Goal: Information Seeking & Learning: Learn about a topic

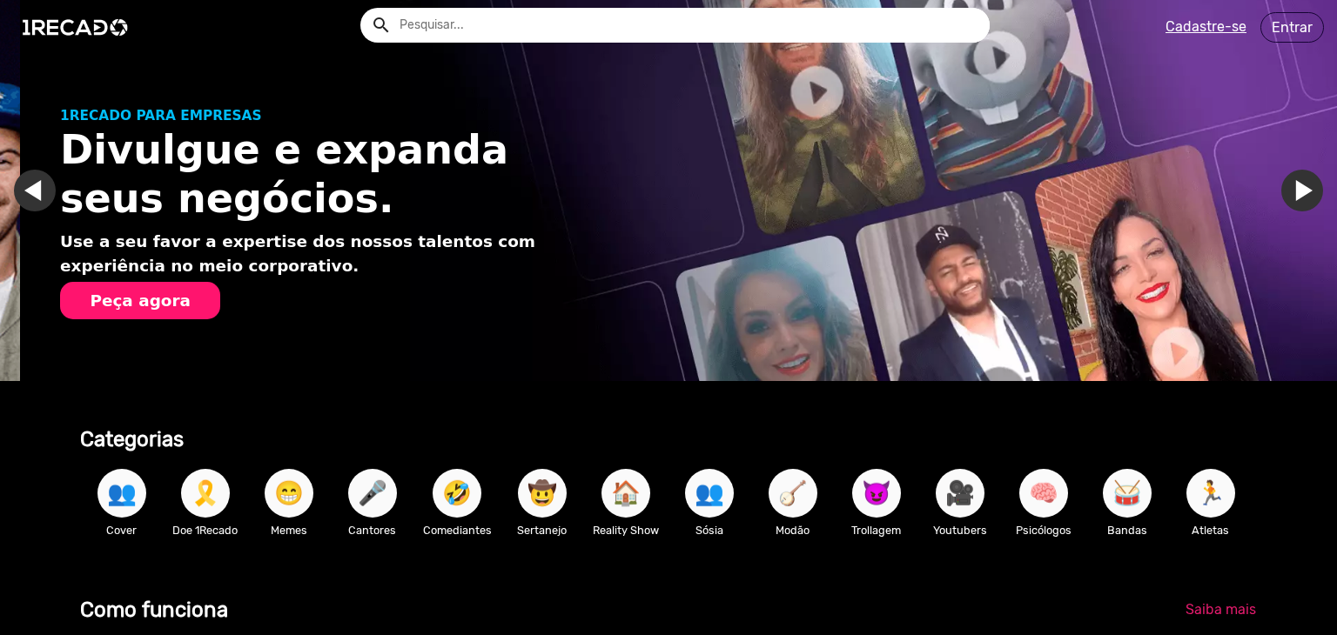
scroll to position [0, 1323]
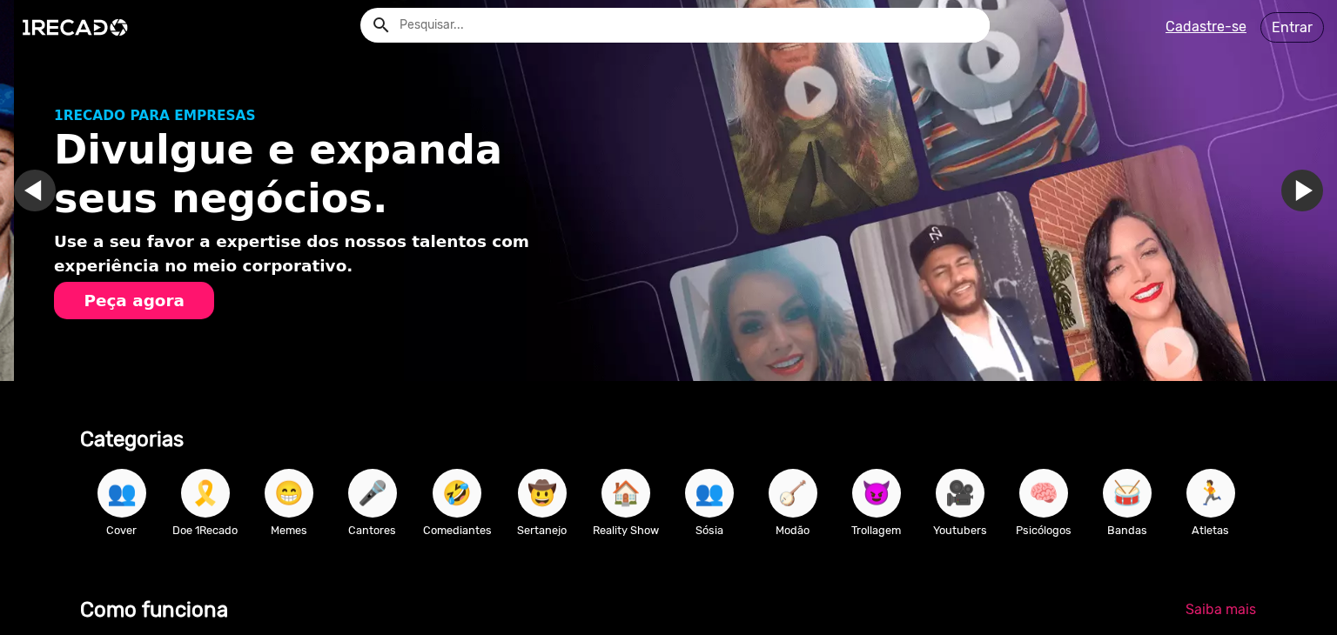
click at [547, 28] on input "text" at bounding box center [687, 25] width 603 height 35
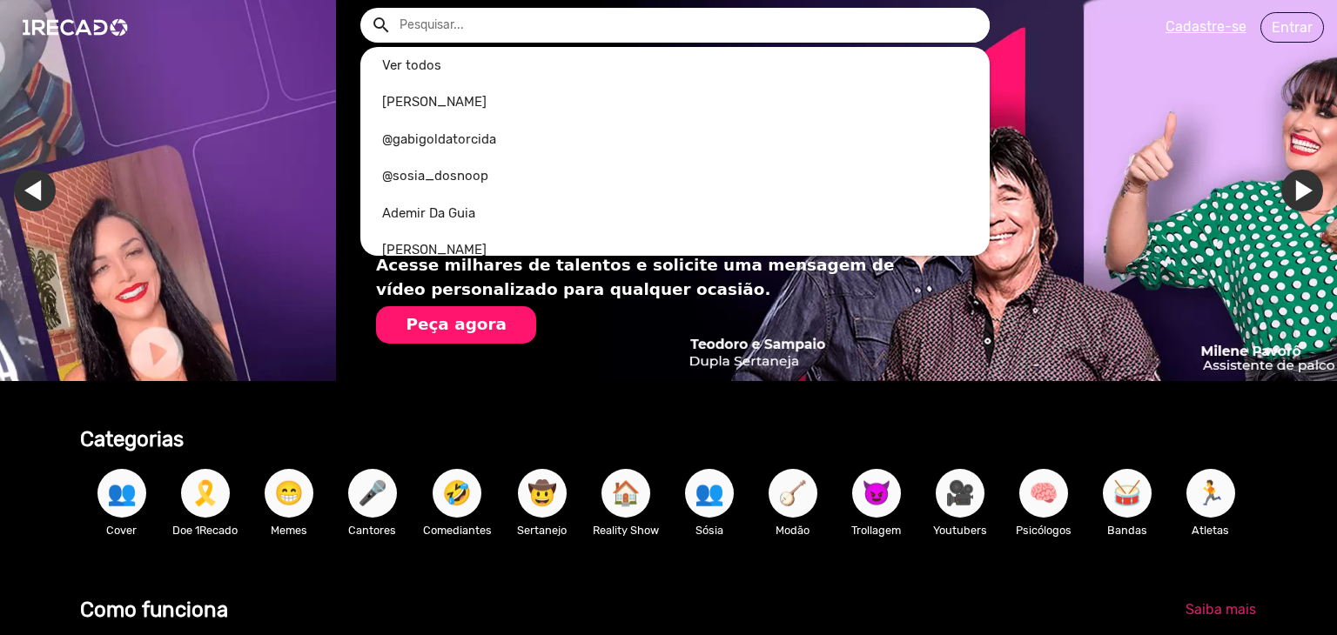
scroll to position [0, 2647]
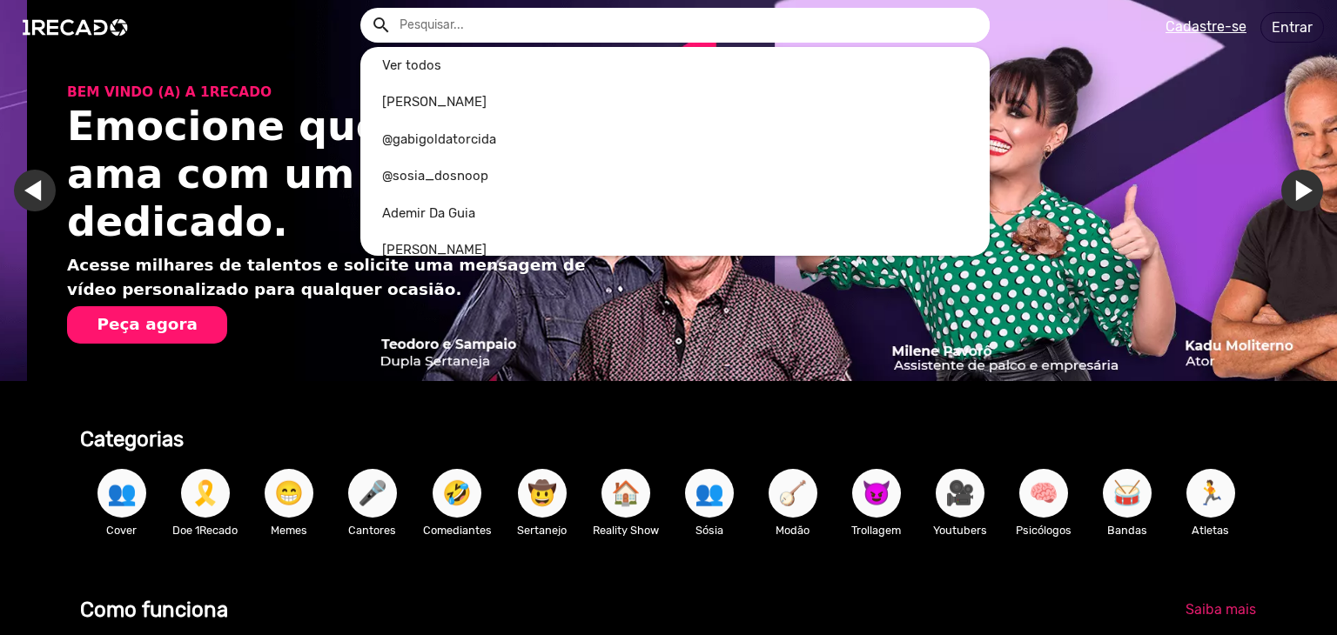
click at [124, 492] on div at bounding box center [668, 317] width 1337 height 635
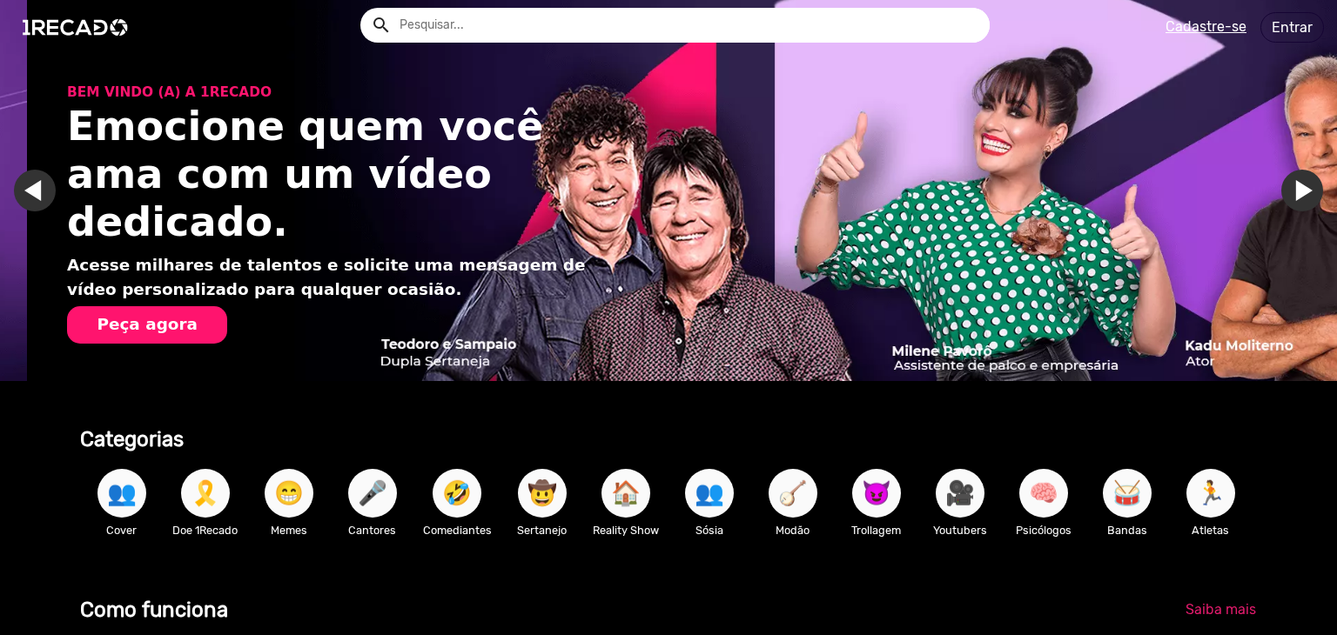
click at [118, 492] on span "👥" at bounding box center [122, 493] width 30 height 49
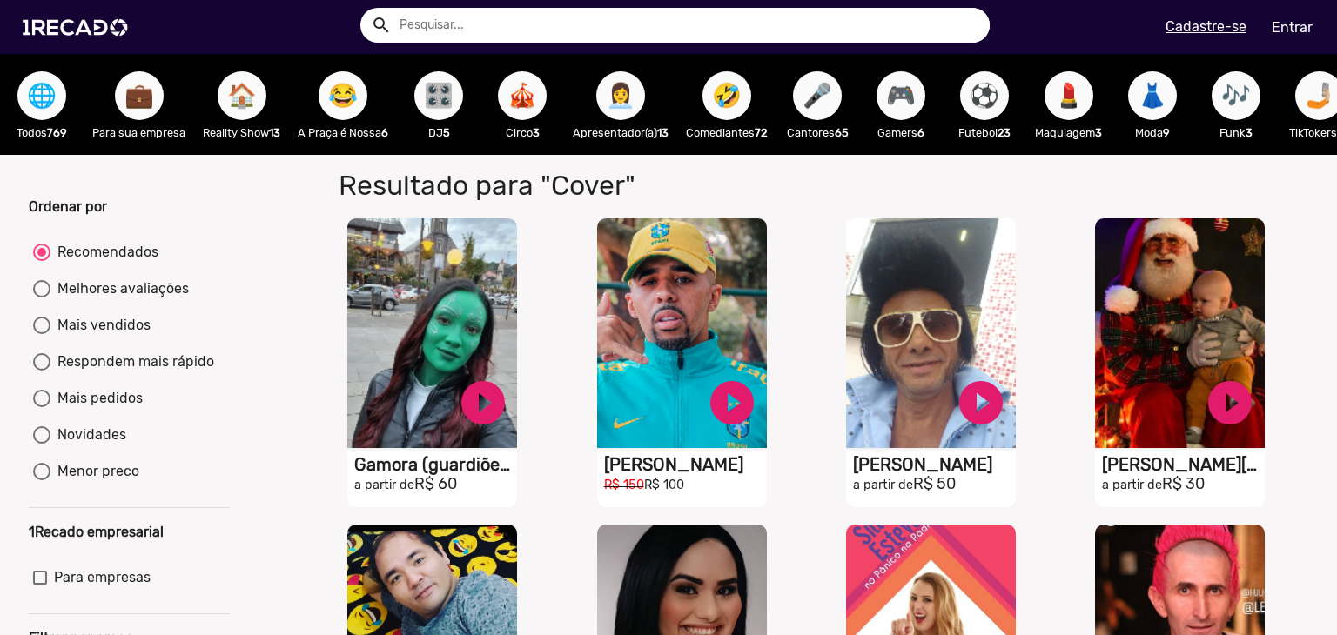
click at [492, 31] on input "text" at bounding box center [687, 25] width 603 height 35
type input "neymar"
click at [365, 9] on button "search" at bounding box center [380, 24] width 30 height 30
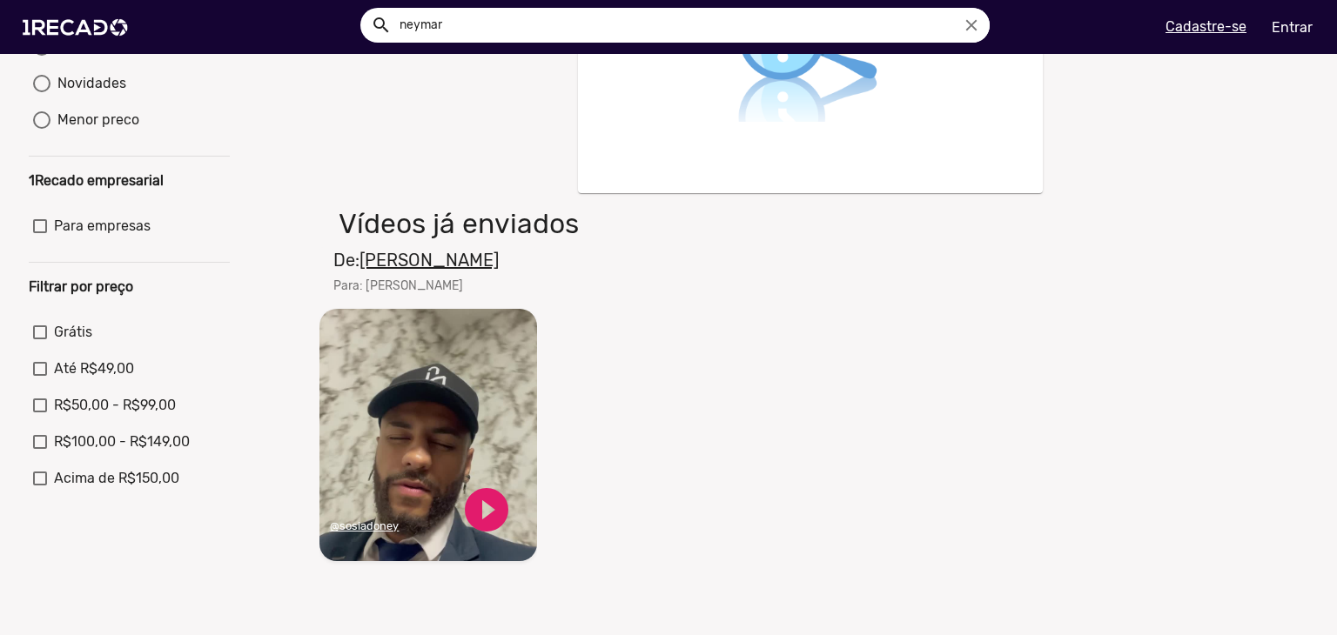
scroll to position [364, 0]
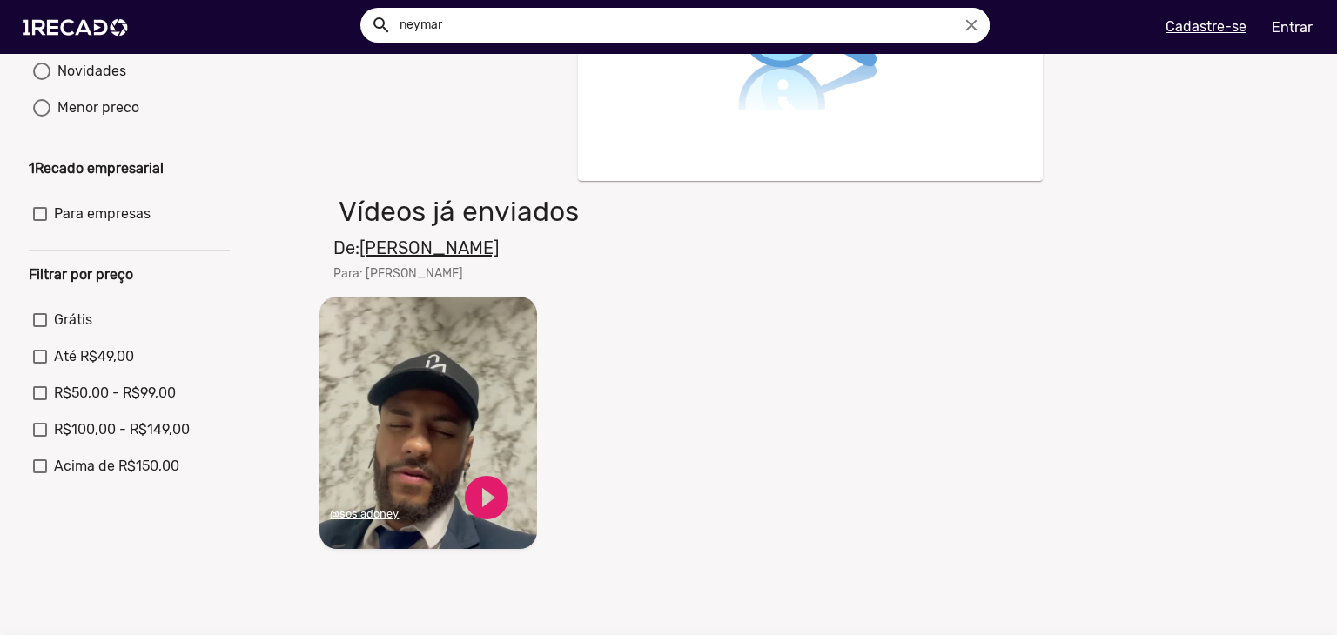
click at [970, 17] on icon "close" at bounding box center [971, 25] width 19 height 19
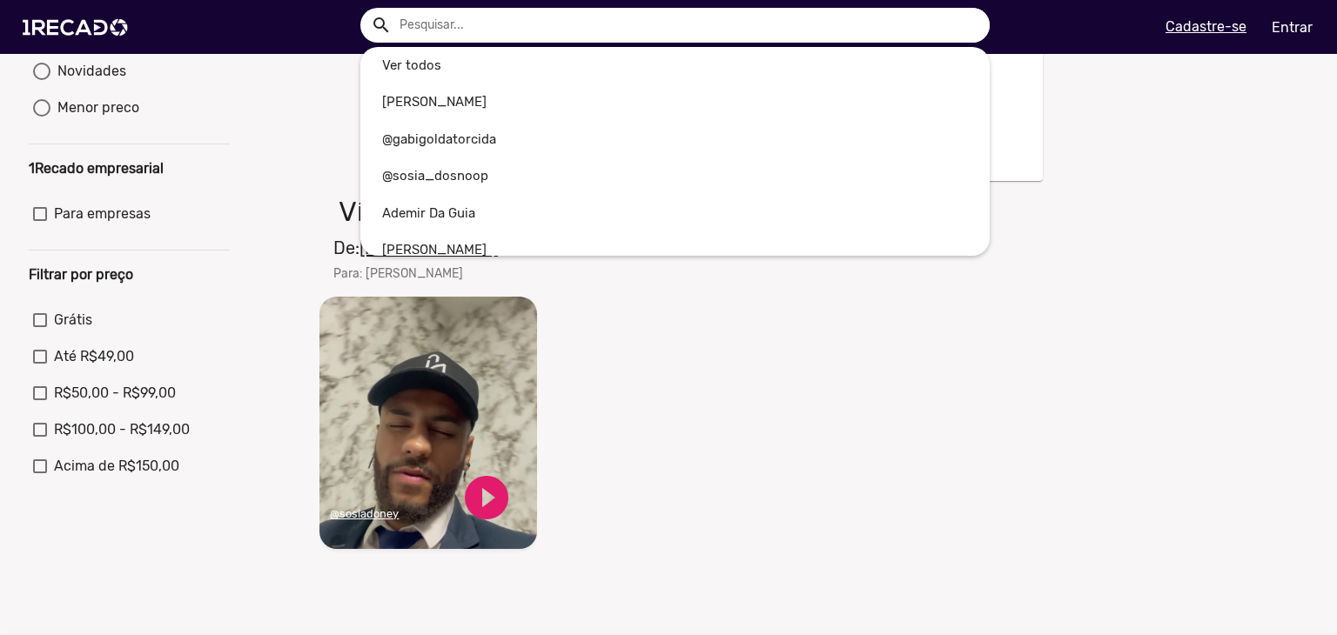
click at [72, 46] on div at bounding box center [668, 317] width 1337 height 635
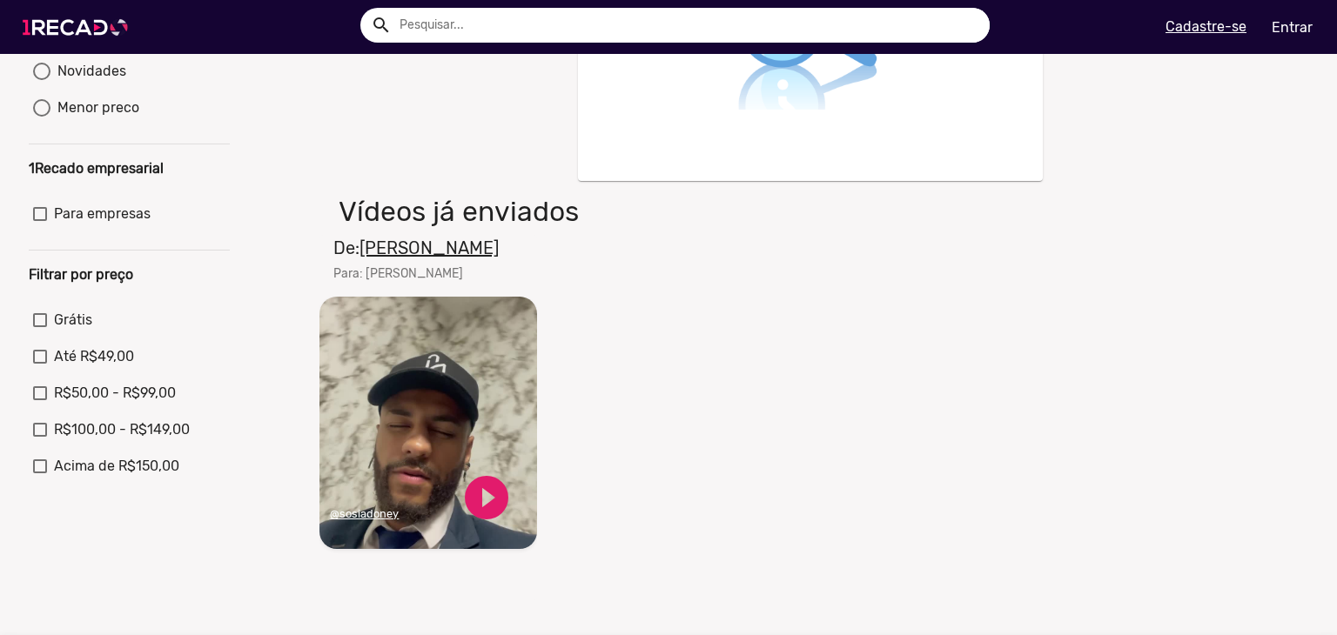
click at [75, 23] on img at bounding box center [78, 27] width 131 height 74
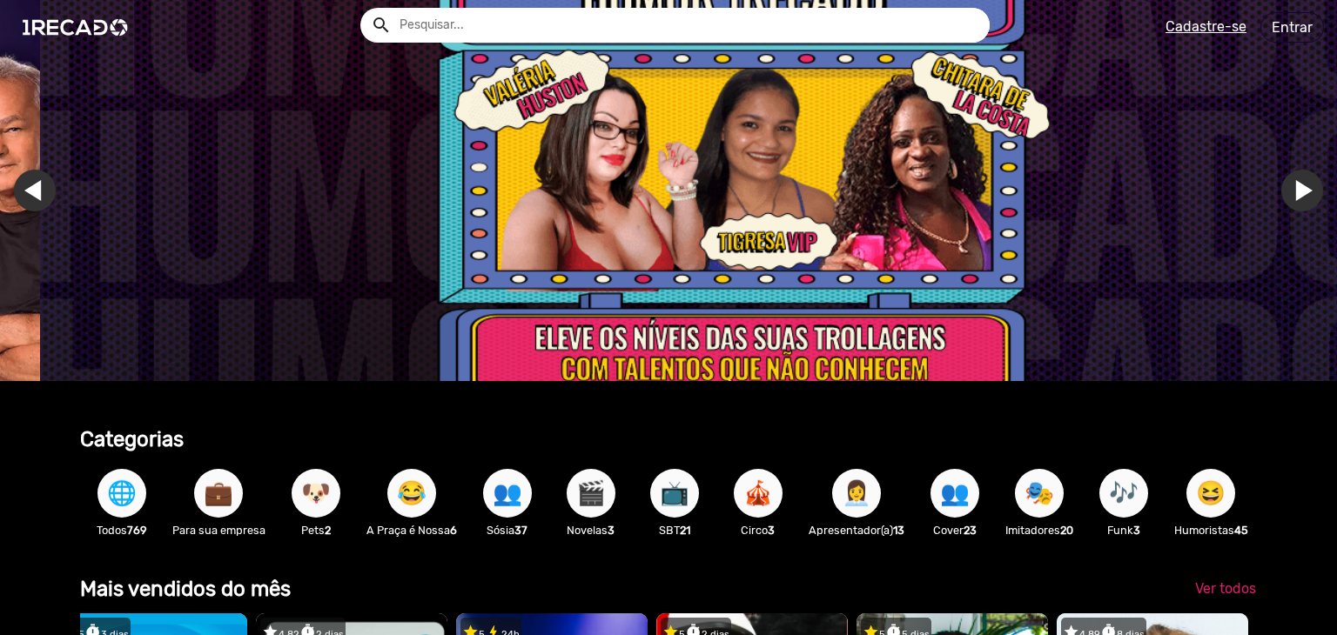
click at [514, 502] on span "👥" at bounding box center [508, 493] width 30 height 49
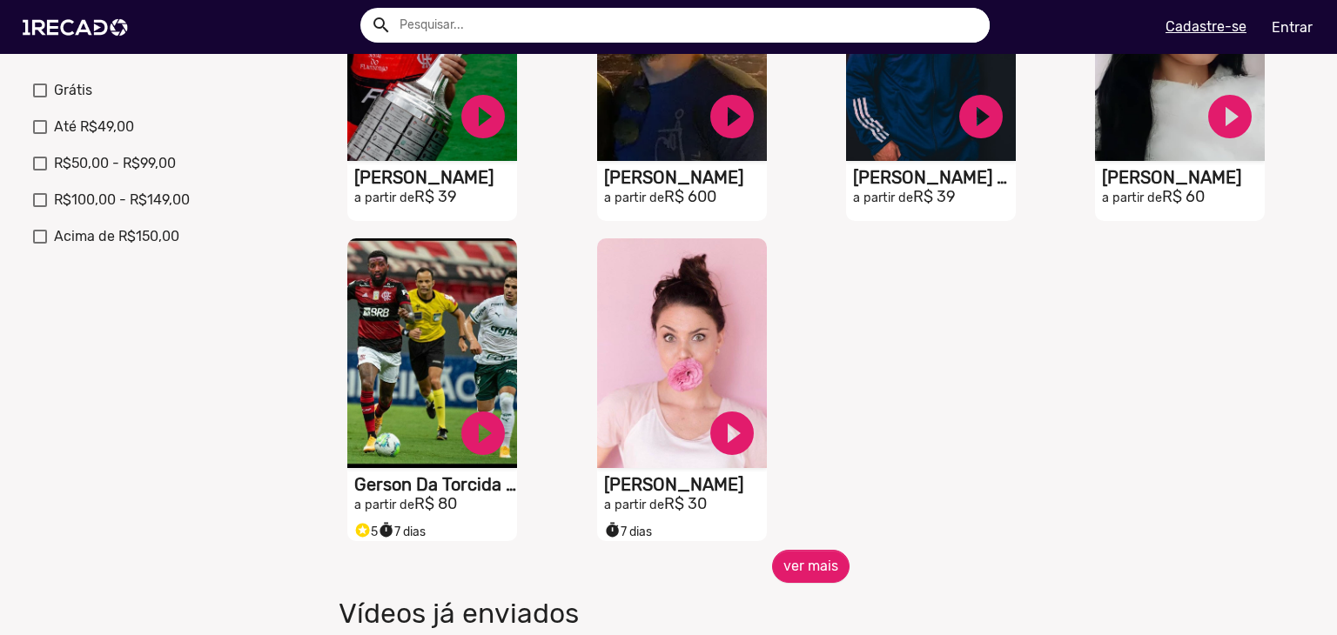
scroll to position [804, 0]
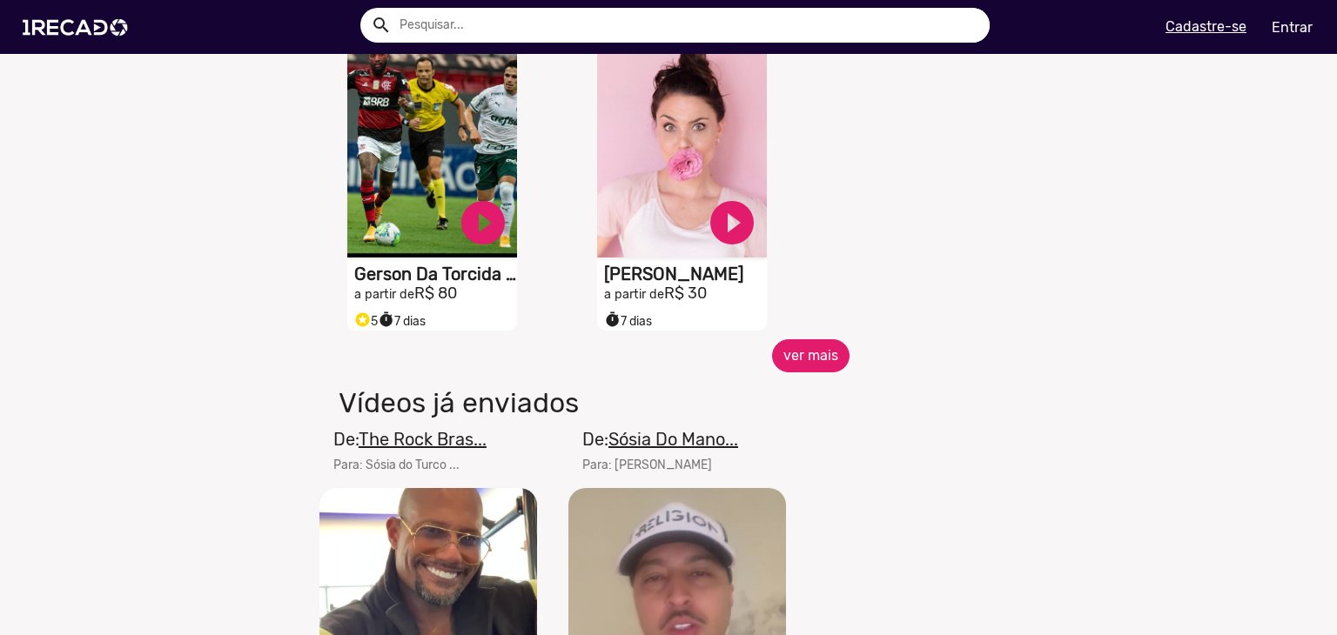
click at [797, 372] on button "ver mais" at bounding box center [810, 355] width 77 height 33
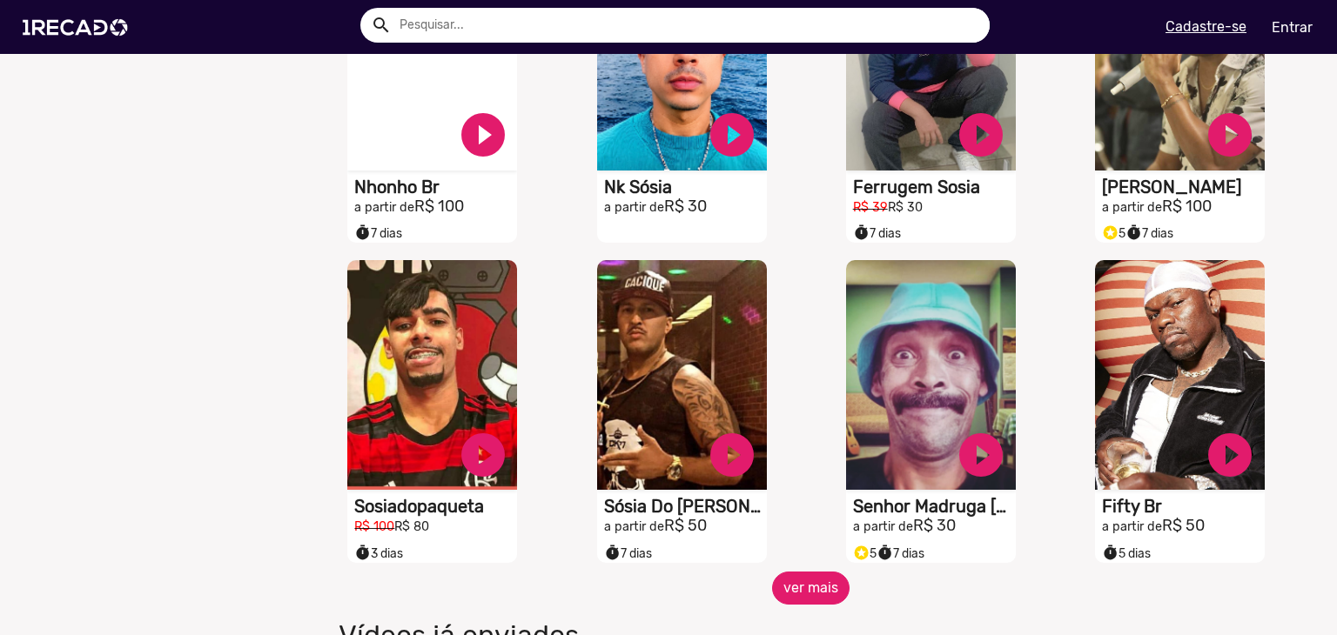
scroll to position [1250, 0]
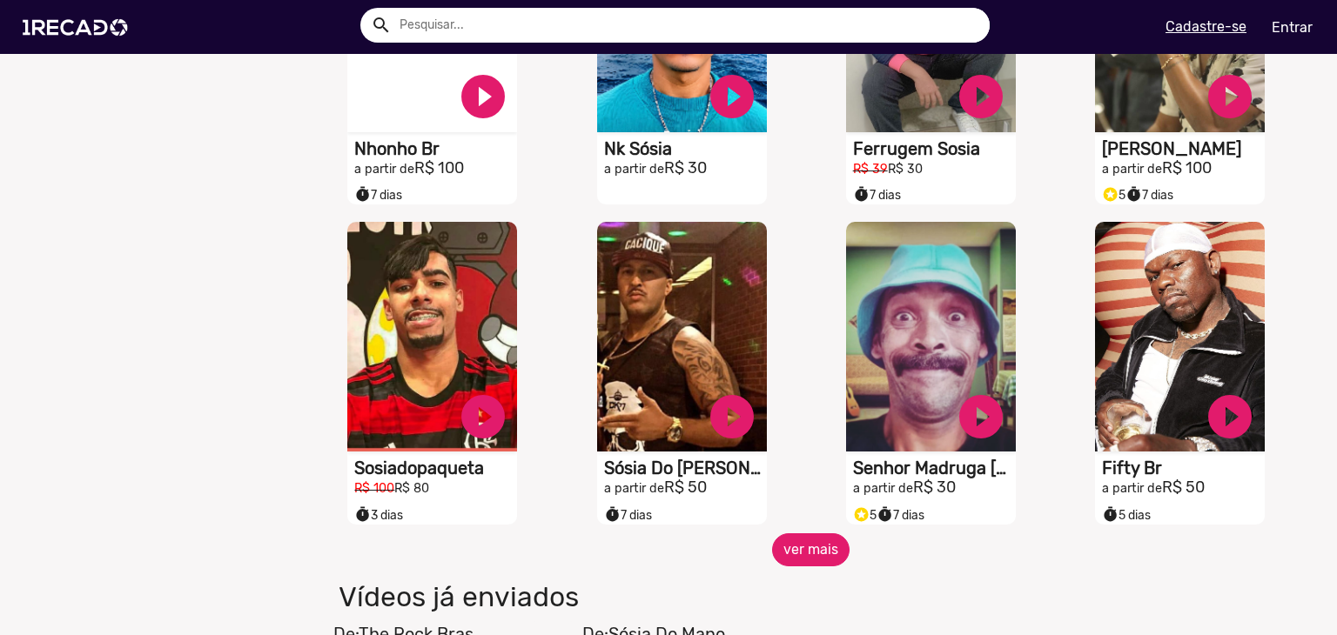
click at [809, 558] on button "ver mais" at bounding box center [810, 549] width 77 height 33
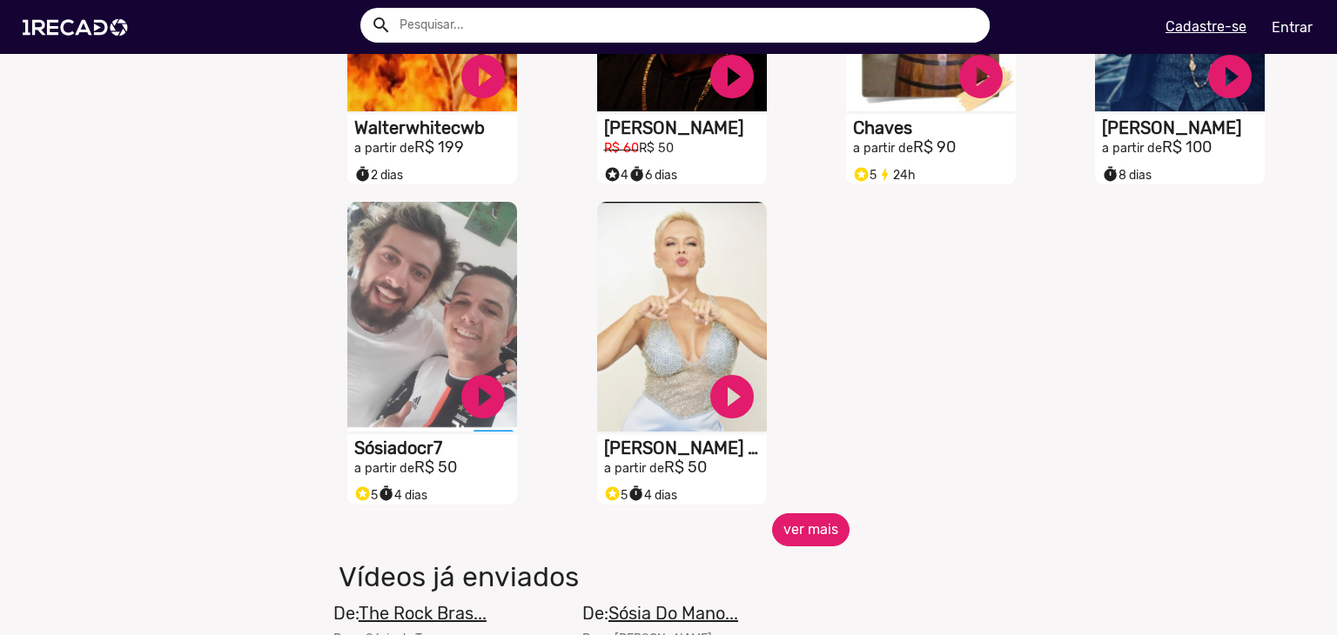
scroll to position [2325, 0]
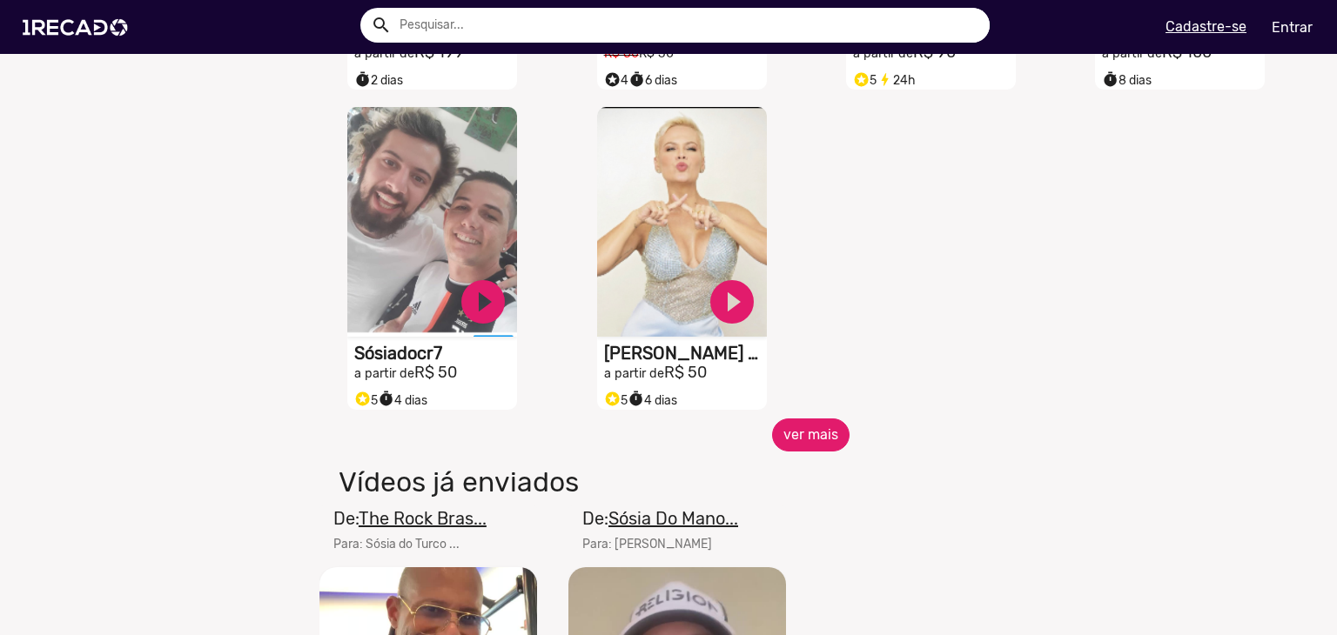
click at [793, 433] on button "ver mais" at bounding box center [810, 435] width 77 height 33
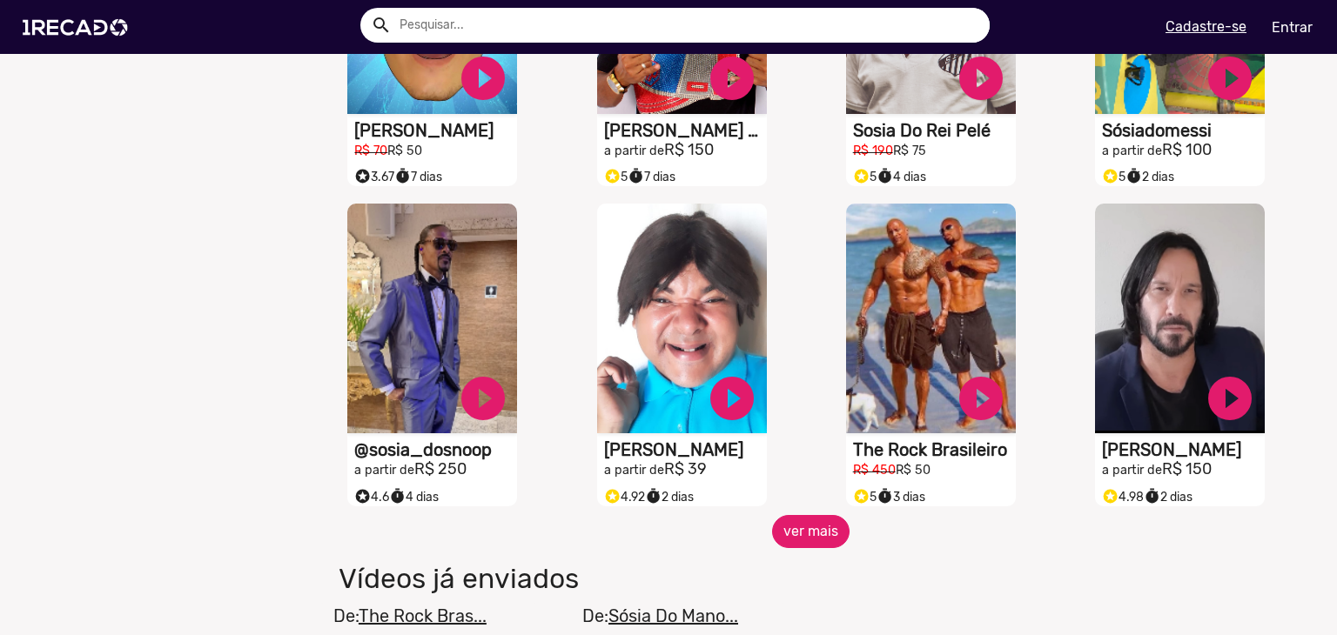
scroll to position [2934, 0]
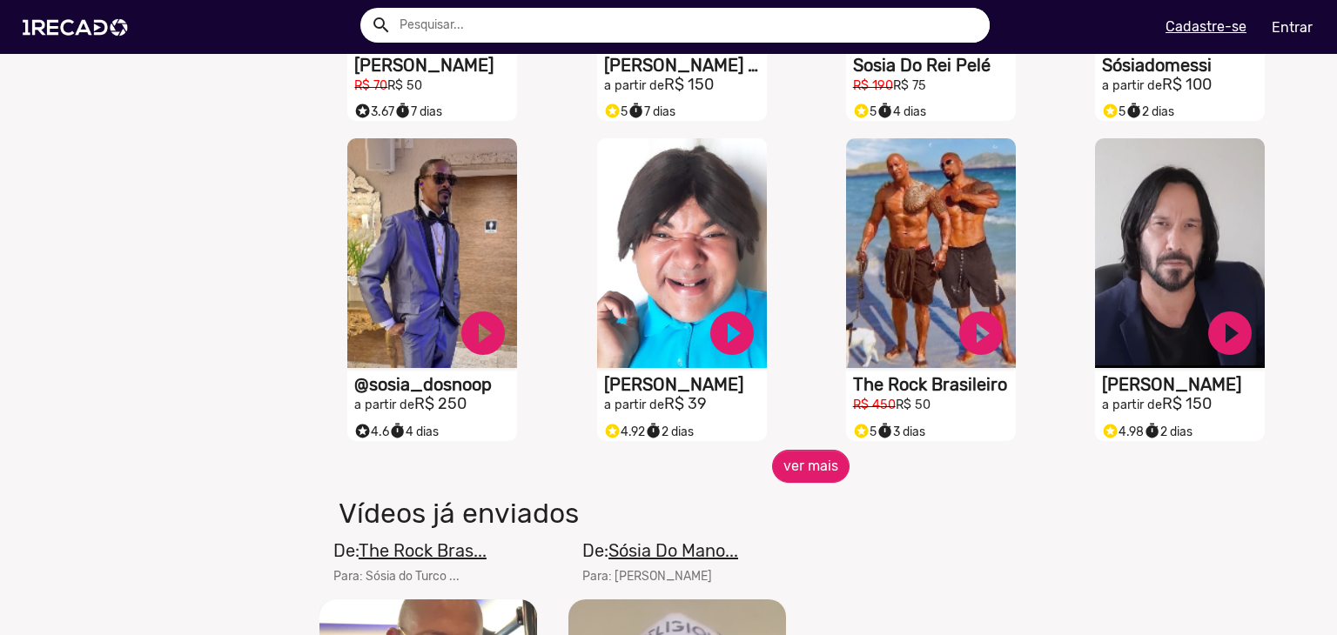
click at [808, 470] on button "ver mais" at bounding box center [810, 466] width 77 height 33
click at [799, 473] on button "ver mais" at bounding box center [810, 466] width 77 height 33
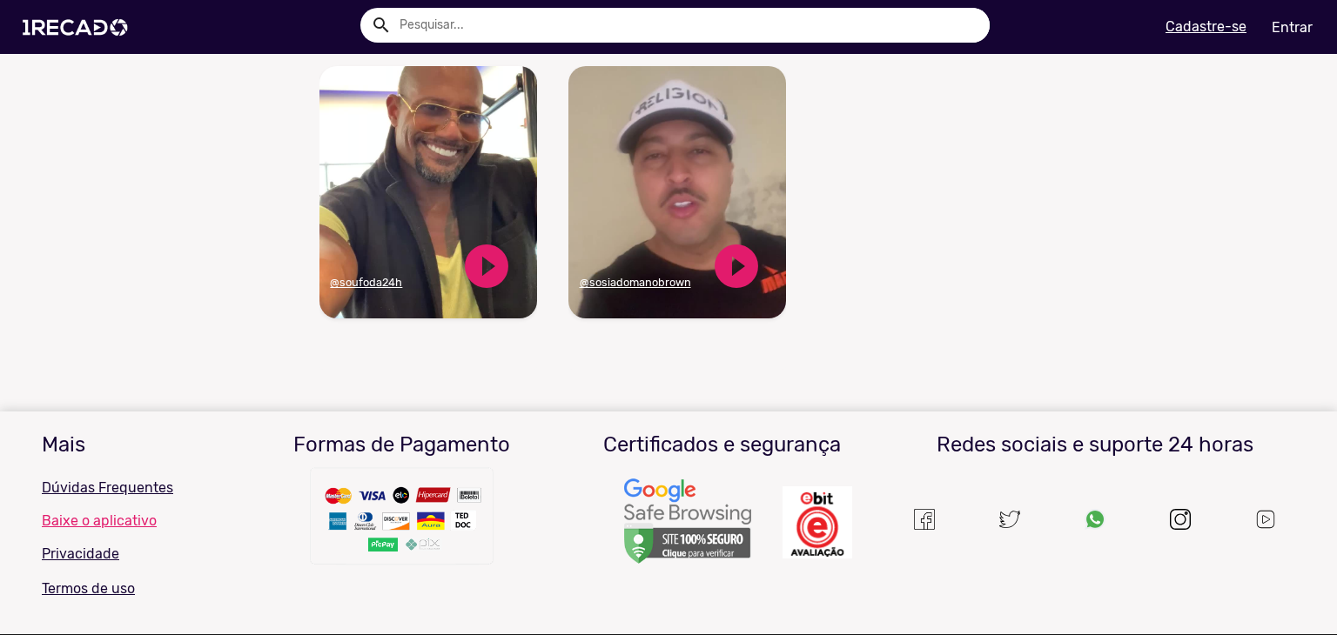
scroll to position [3466, 0]
